Goal: Navigation & Orientation: Find specific page/section

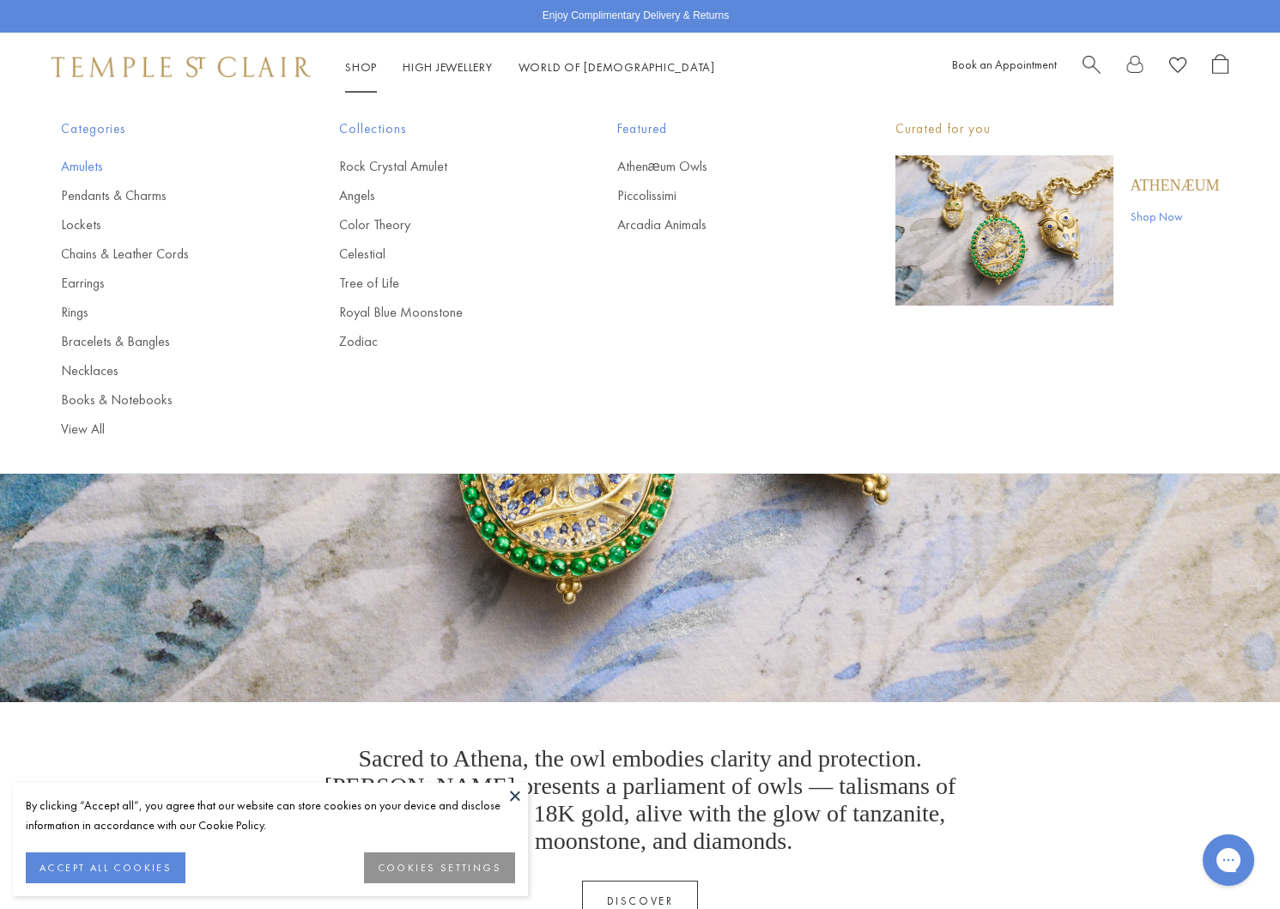
click at [86, 171] on link "Amulets" at bounding box center [165, 166] width 209 height 19
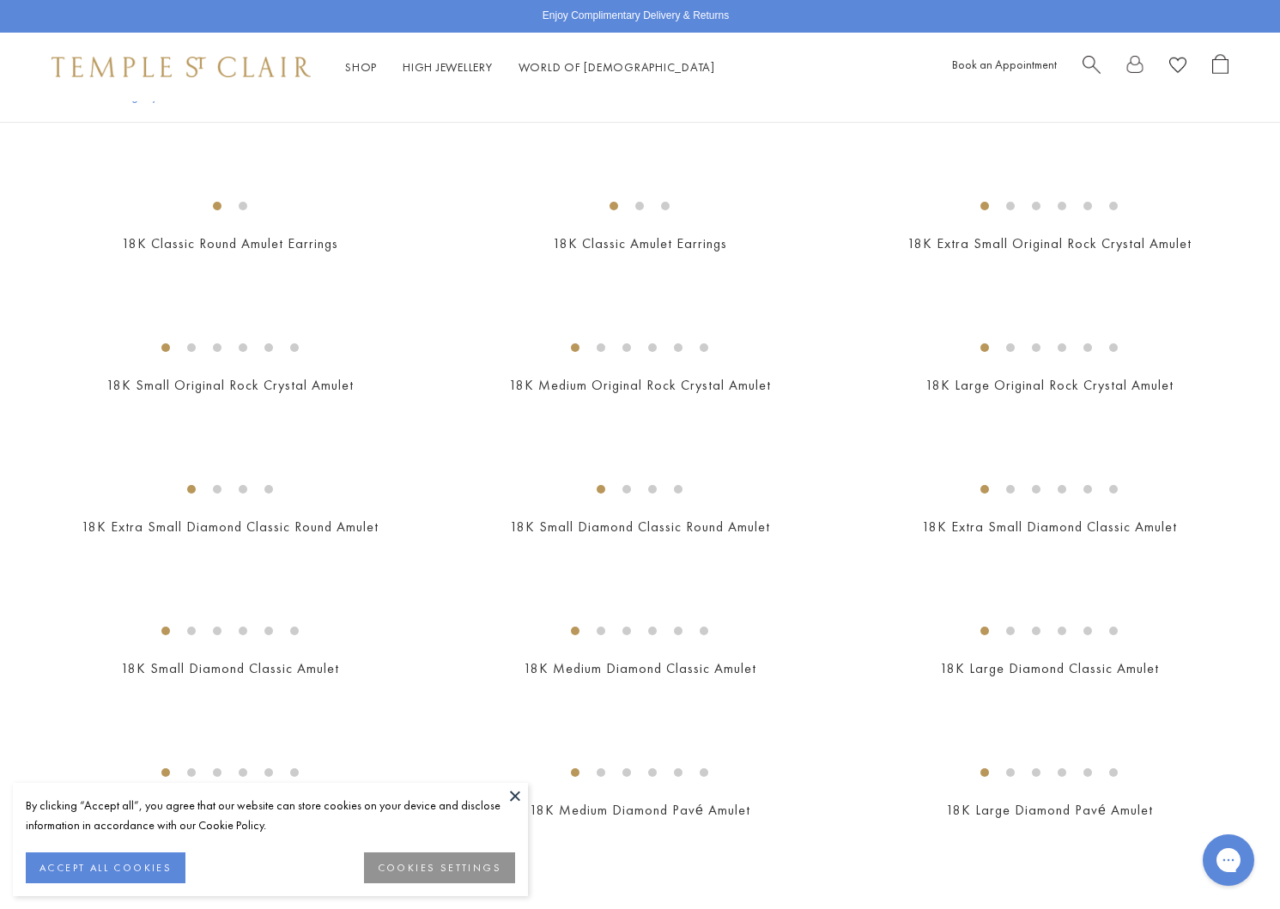
scroll to position [1083, 0]
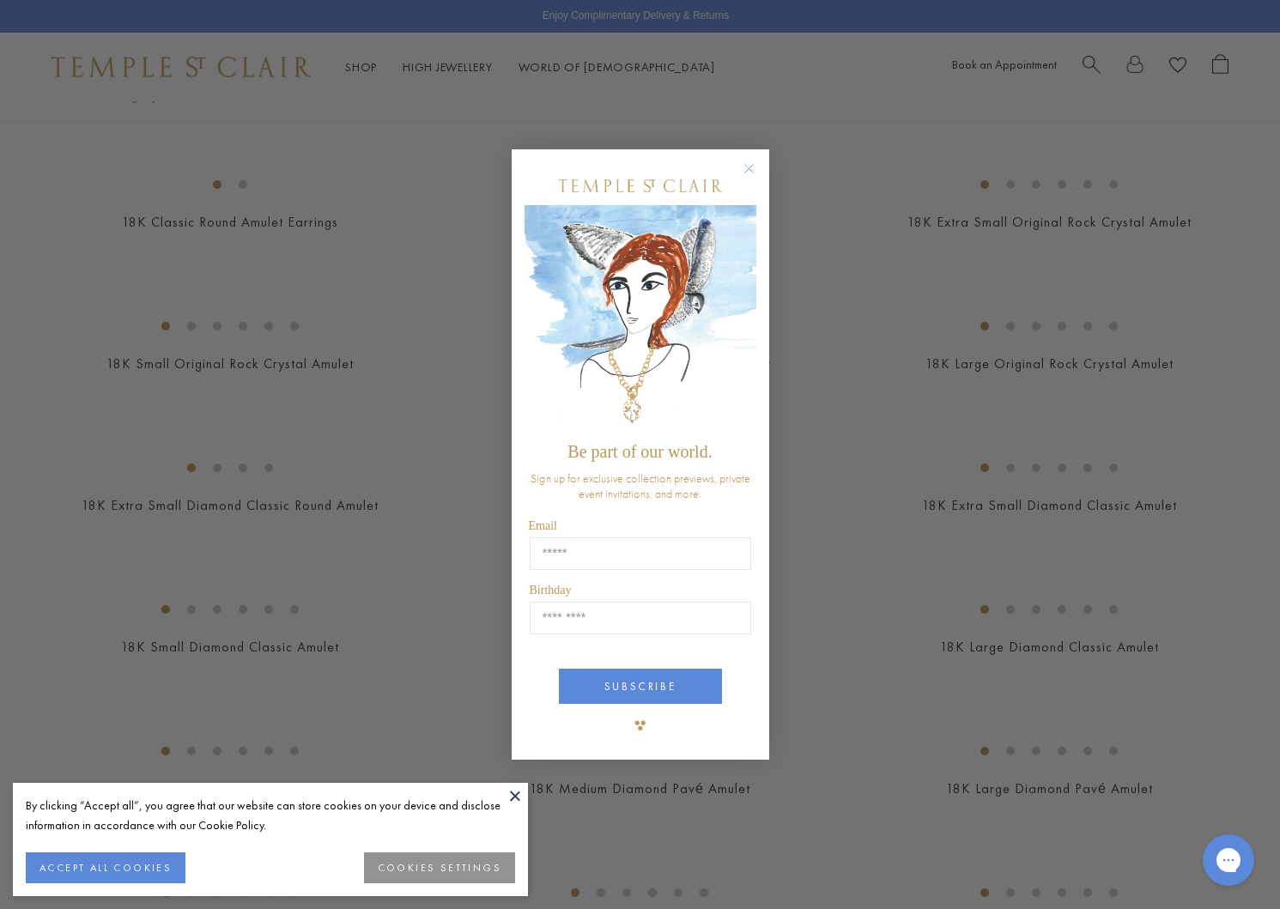
click at [754, 167] on circle "Close dialog" at bounding box center [748, 168] width 21 height 21
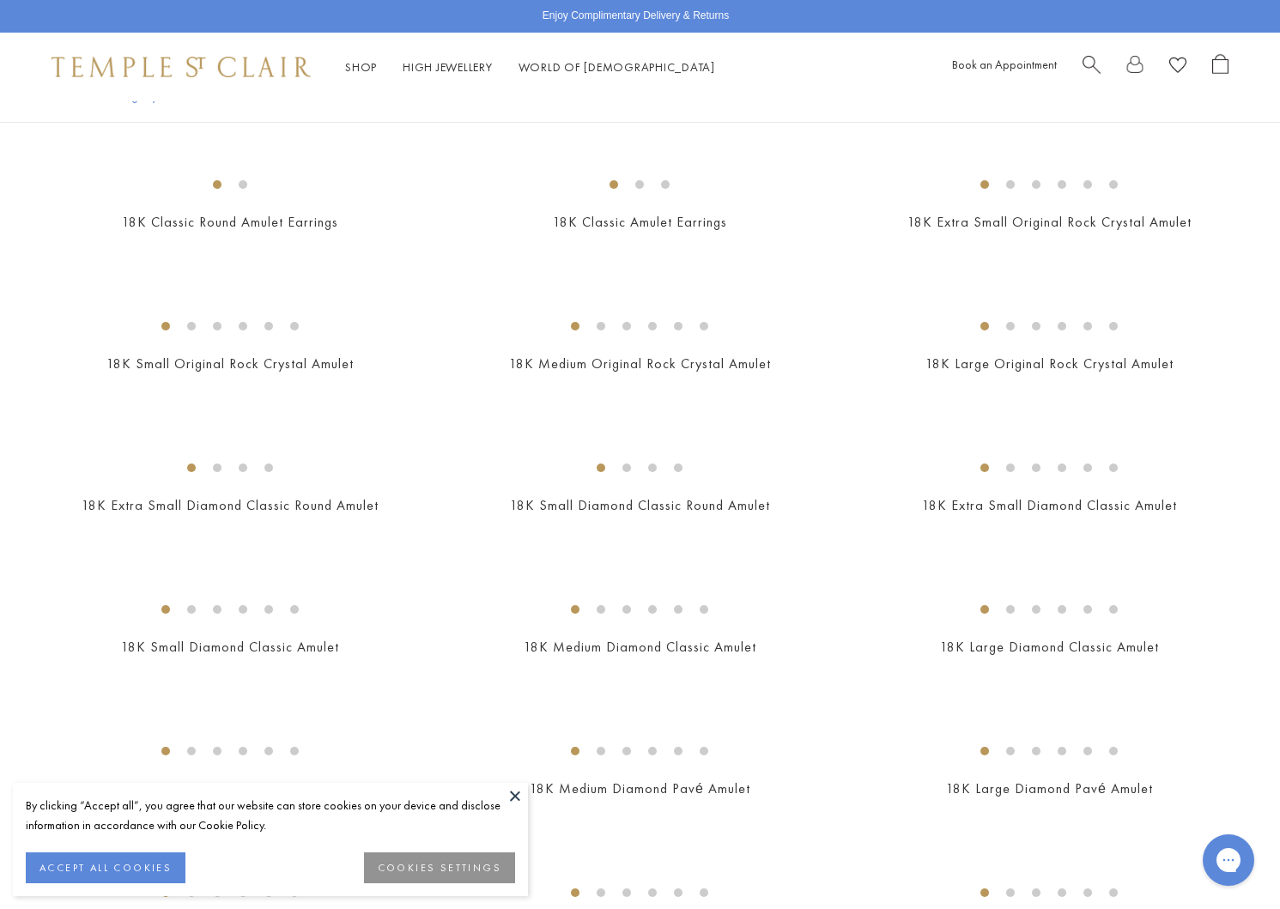
click at [509, 796] on button at bounding box center [515, 796] width 26 height 26
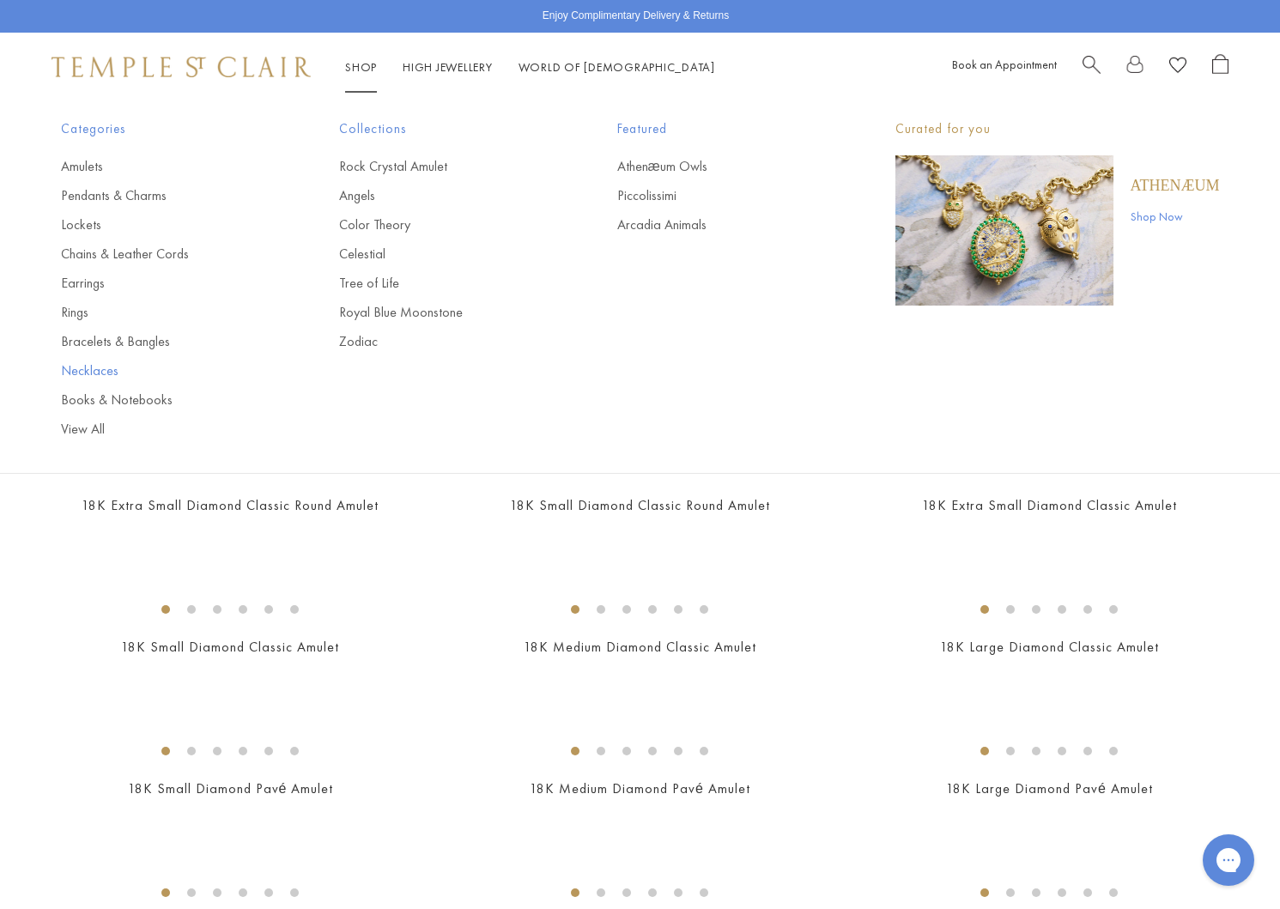
click at [95, 375] on link "Necklaces" at bounding box center [165, 370] width 209 height 19
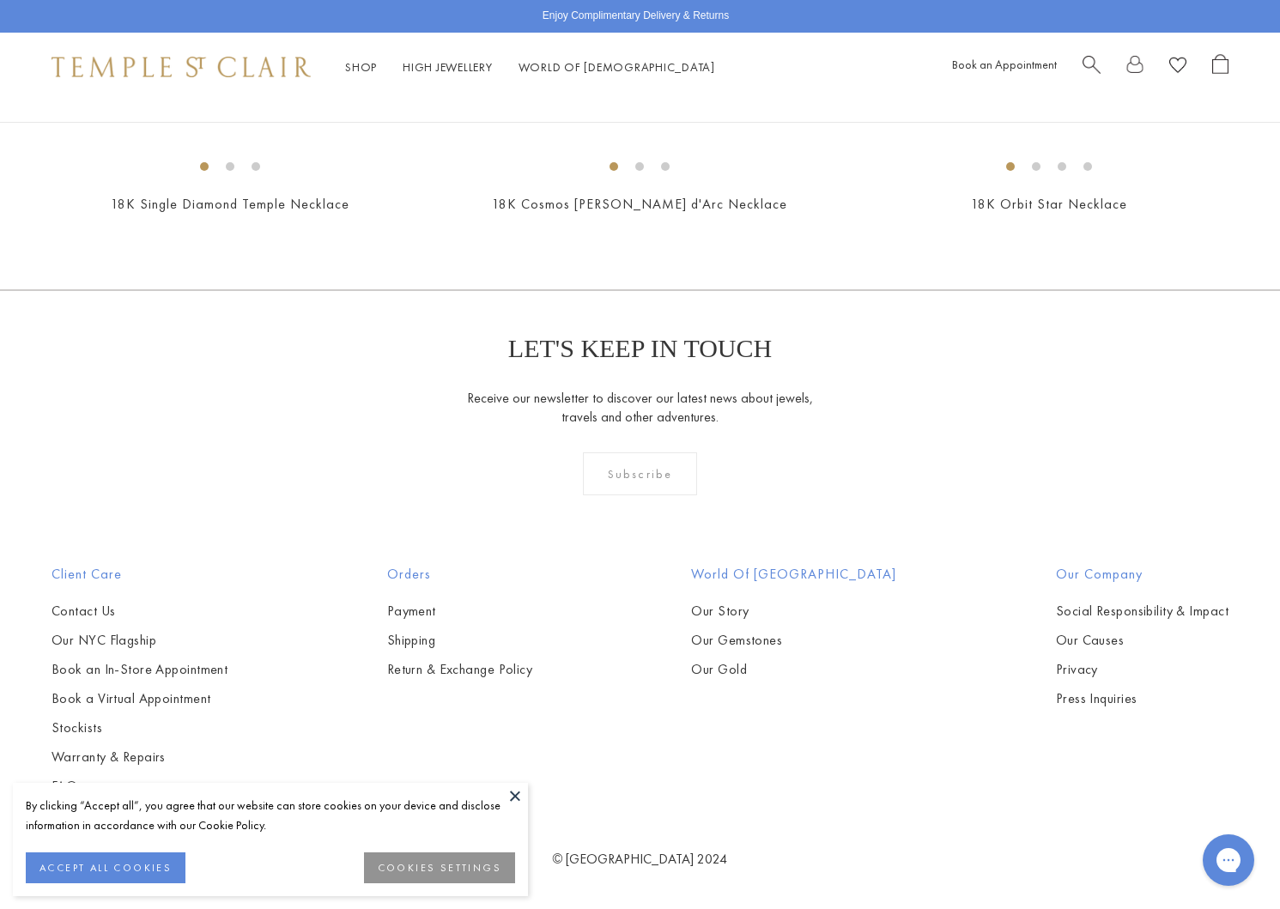
scroll to position [5958, 0]
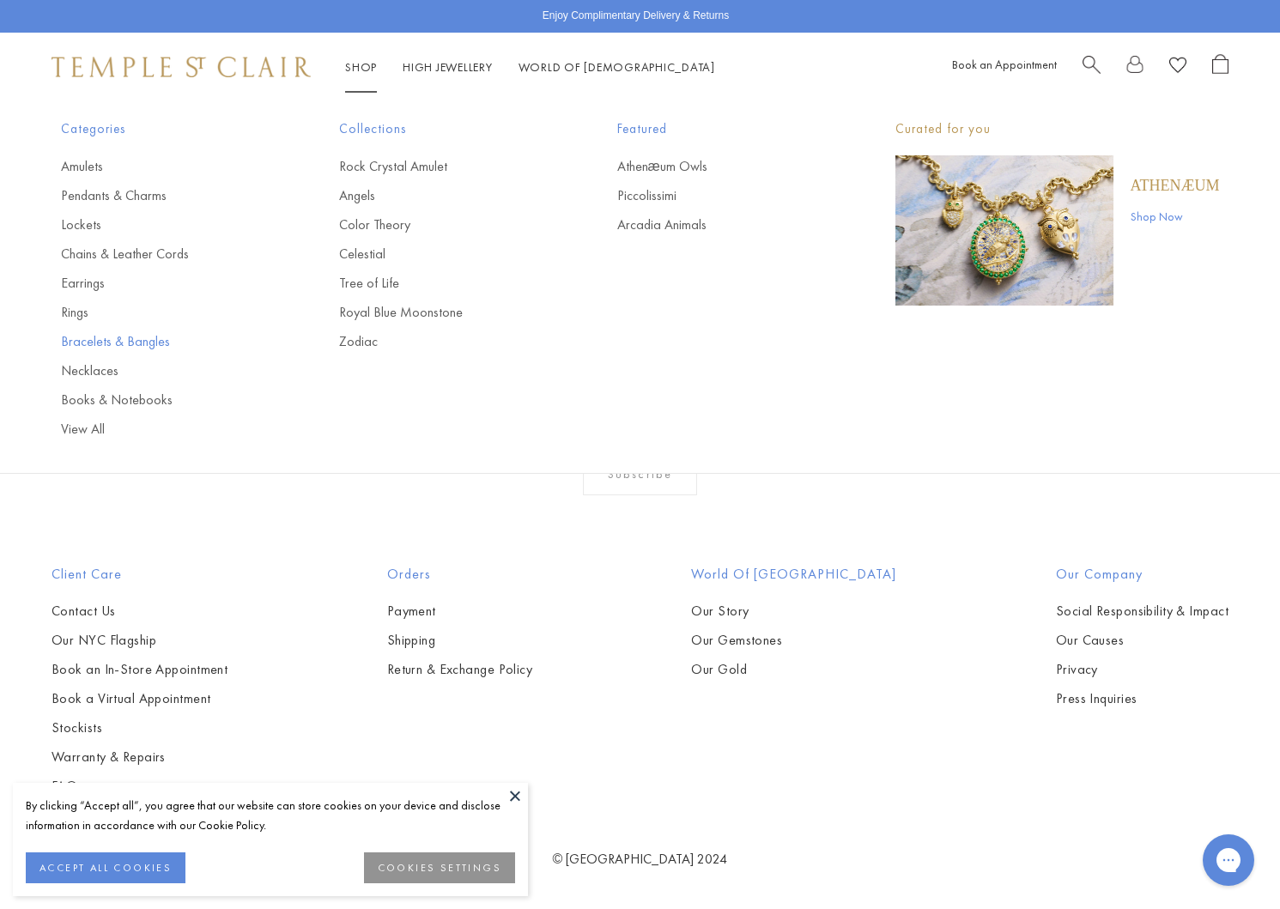
click at [88, 345] on link "Bracelets & Bangles" at bounding box center [165, 341] width 209 height 19
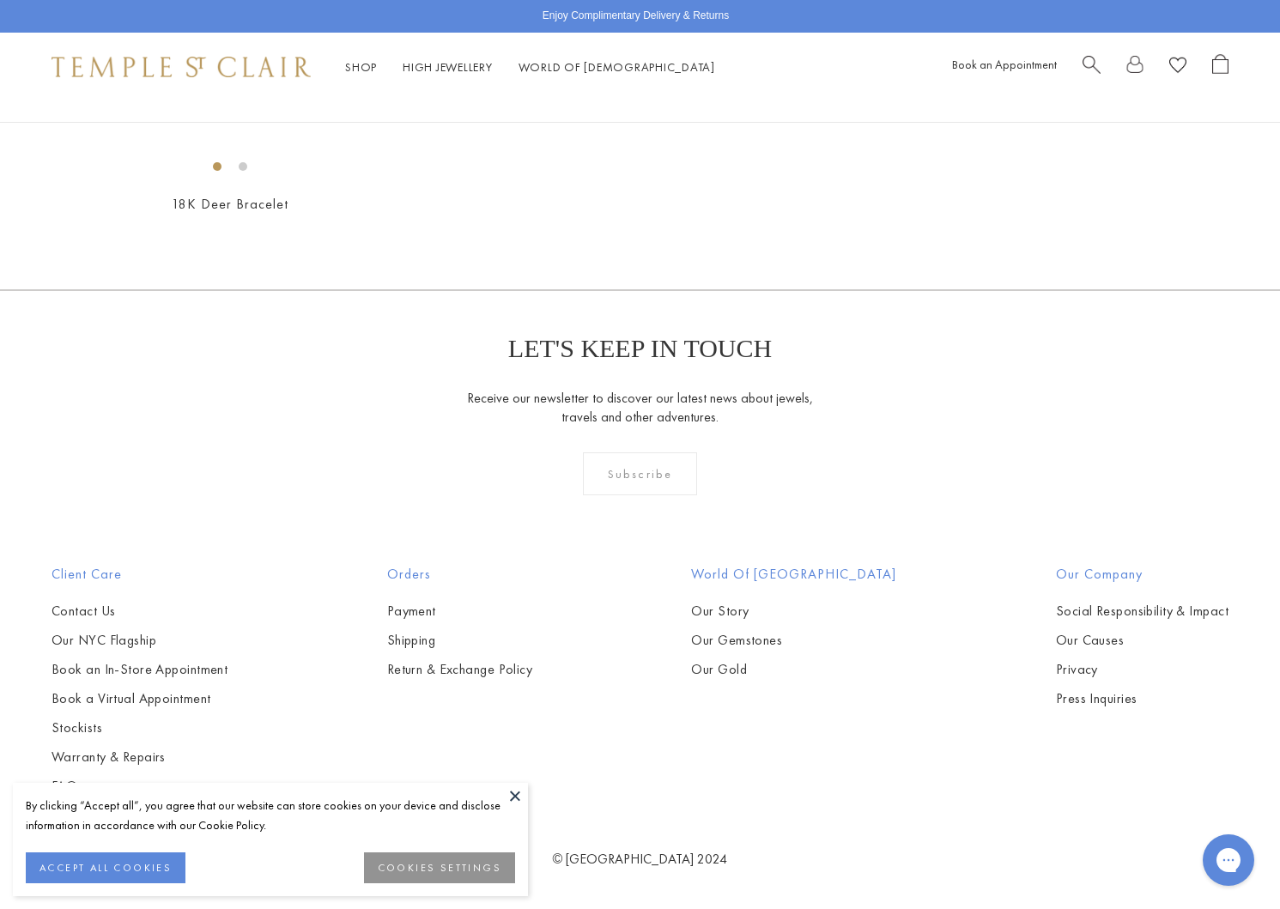
scroll to position [5972, 0]
